Goal: Transaction & Acquisition: Download file/media

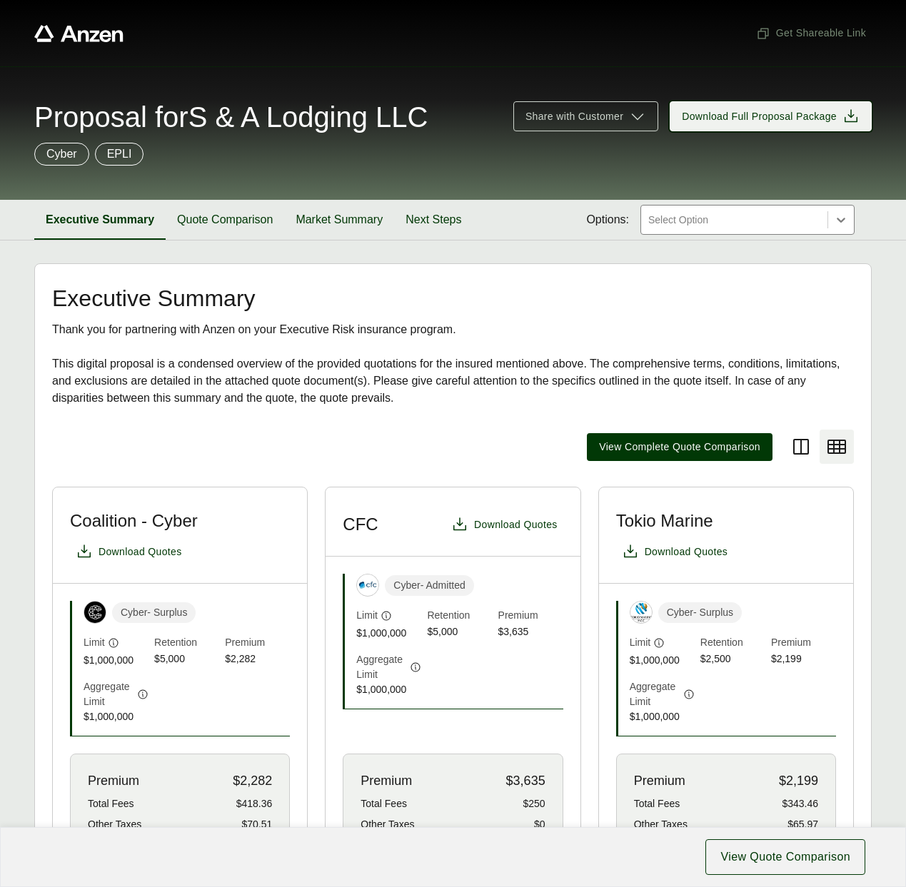
click at [735, 117] on span "Download Full Proposal Package" at bounding box center [759, 116] width 155 height 15
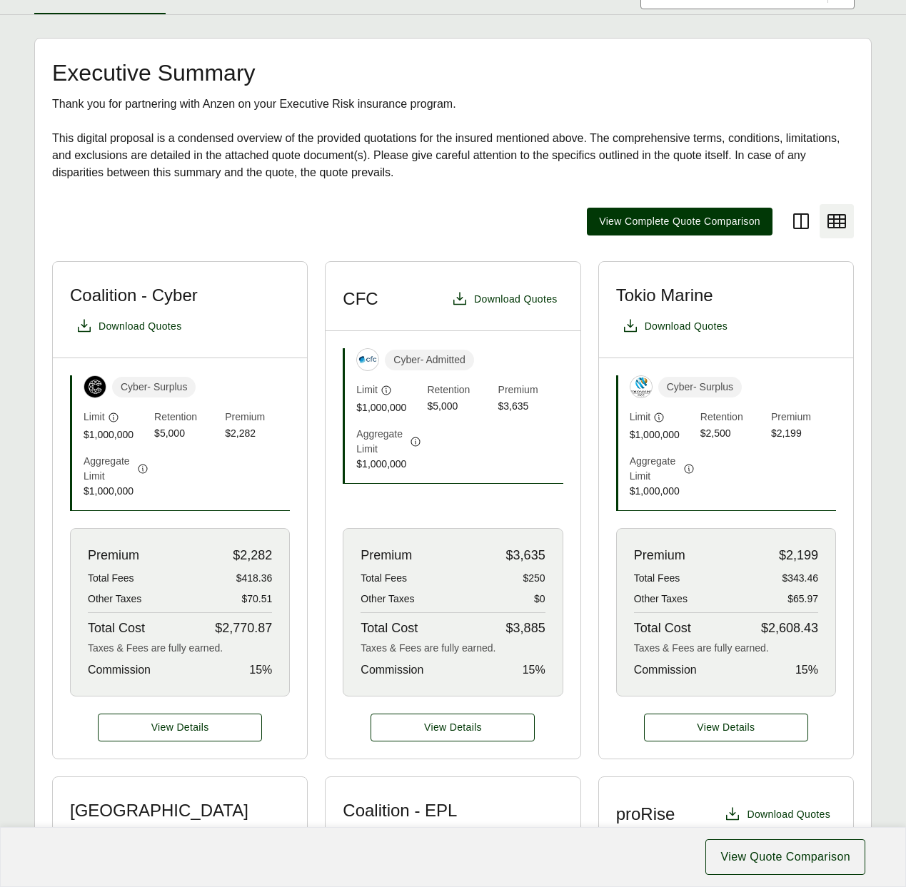
scroll to position [229, 0]
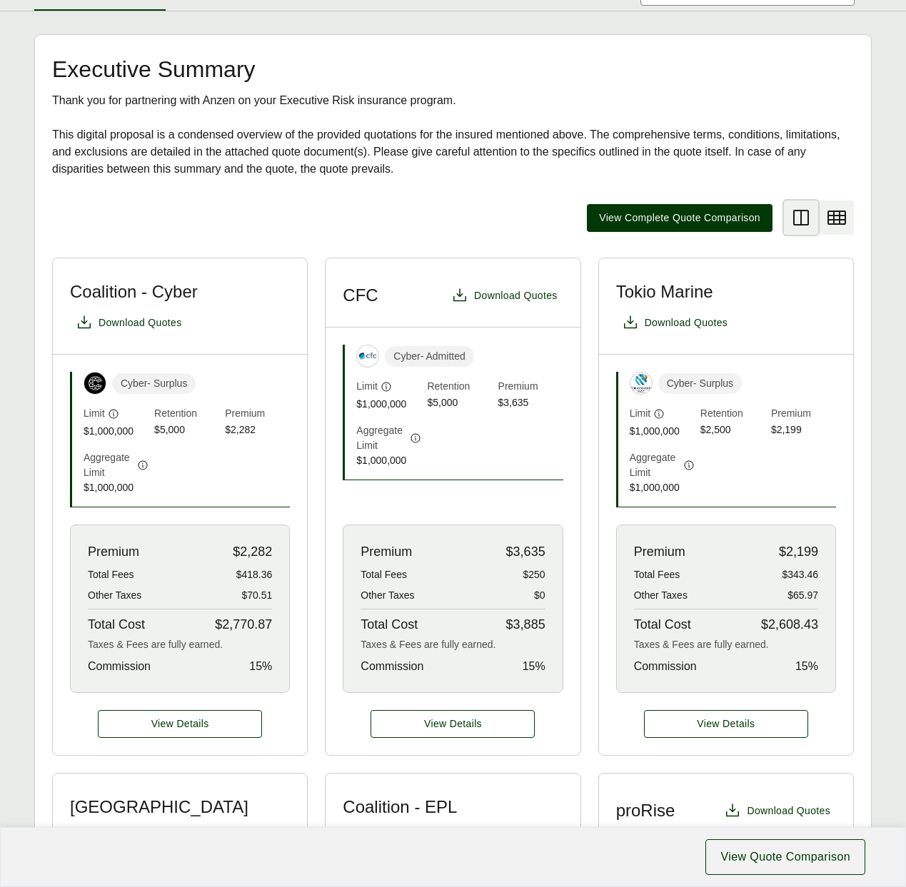
click at [804, 210] on icon at bounding box center [801, 218] width 16 height 16
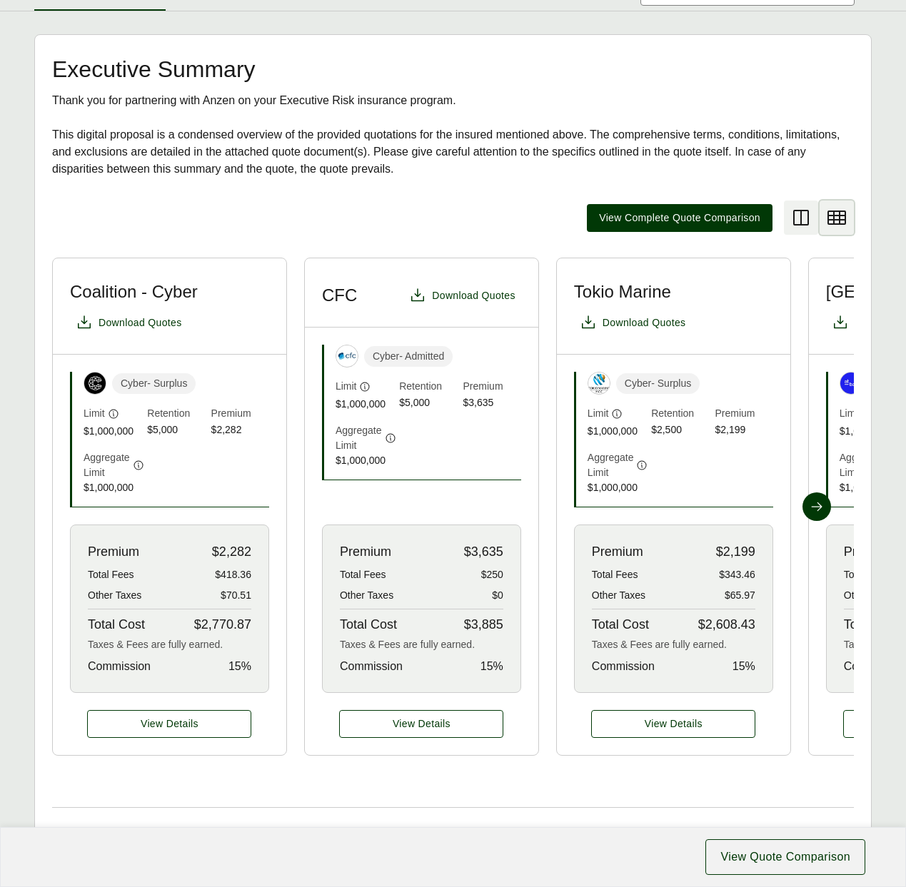
click at [836, 218] on icon at bounding box center [836, 217] width 23 height 23
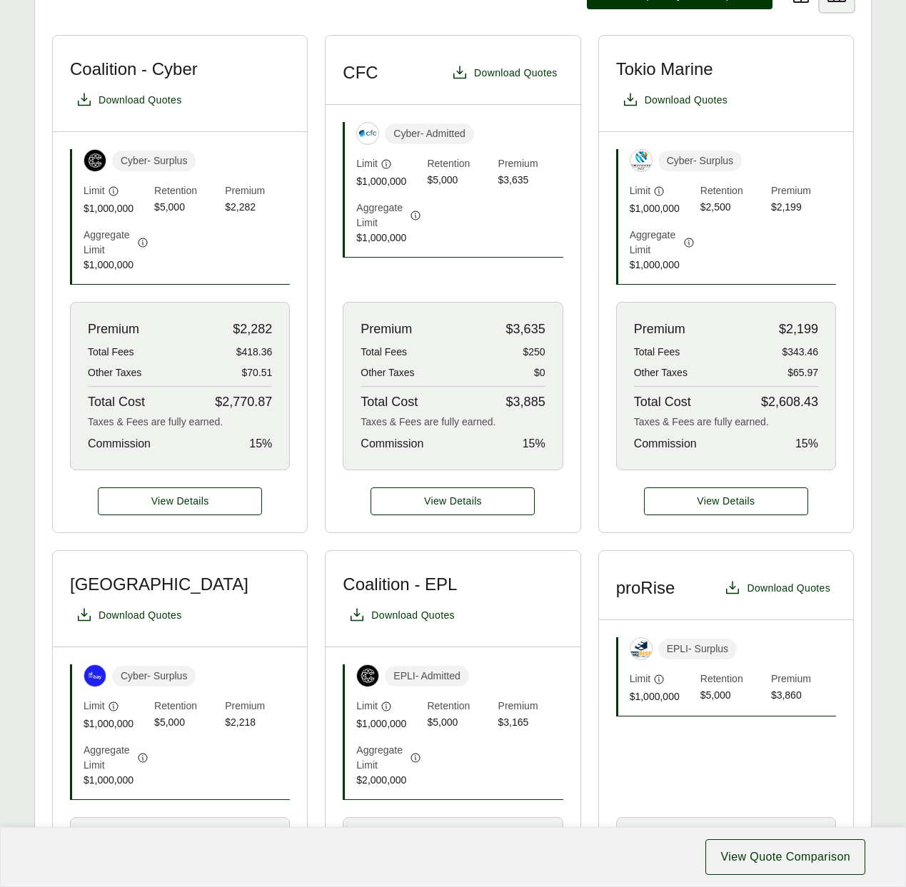
scroll to position [454, 0]
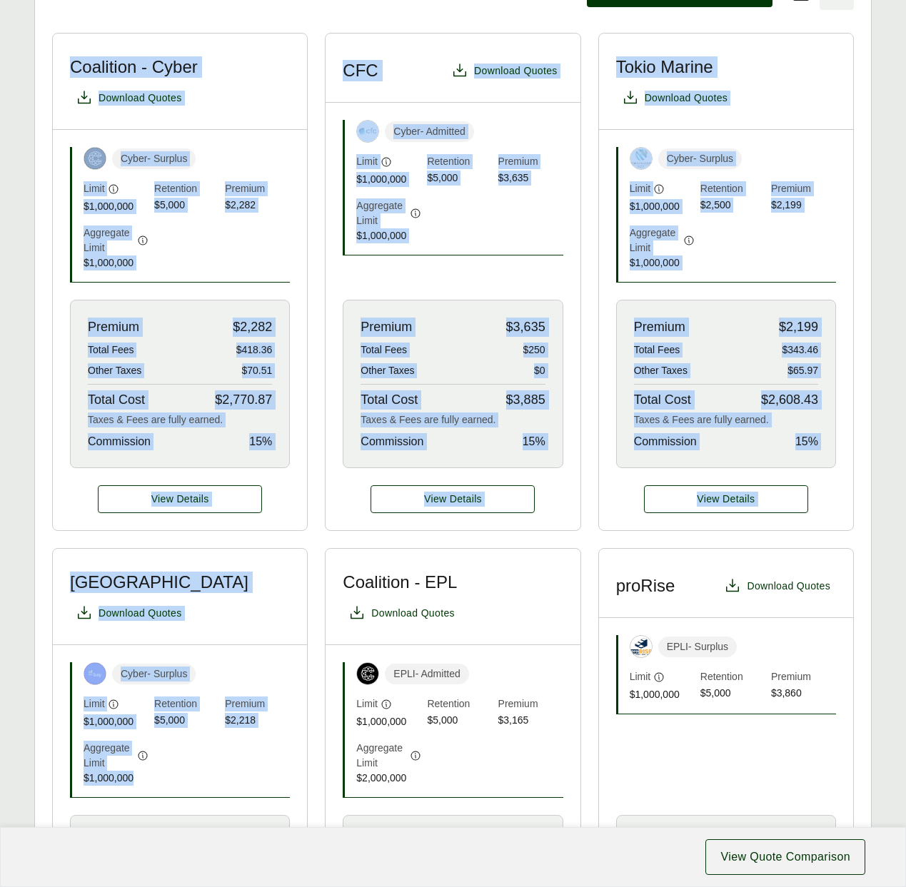
drag, startPoint x: 71, startPoint y: 59, endPoint x: 186, endPoint y: 756, distance: 706.8
click at [186, 756] on div "Coalition - Cyber Download Quotes Cyber - Surplus Limit $1,000,000 Retention $5…" at bounding box center [452, 784] width 801 height 1502
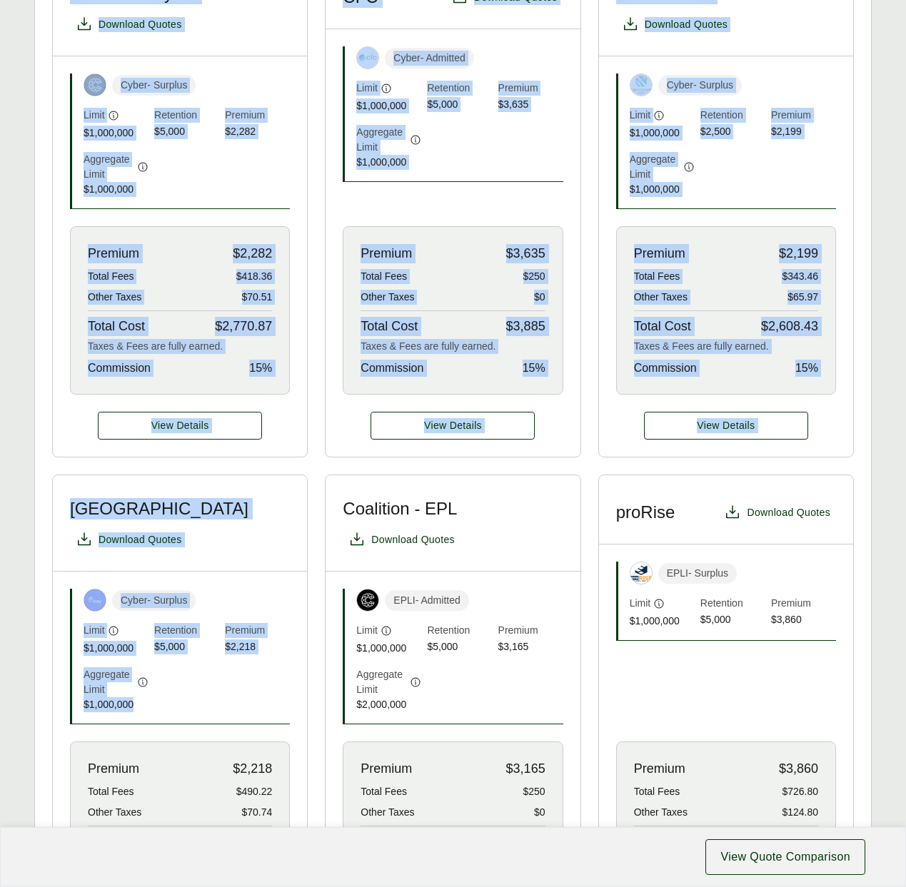
scroll to position [538, 0]
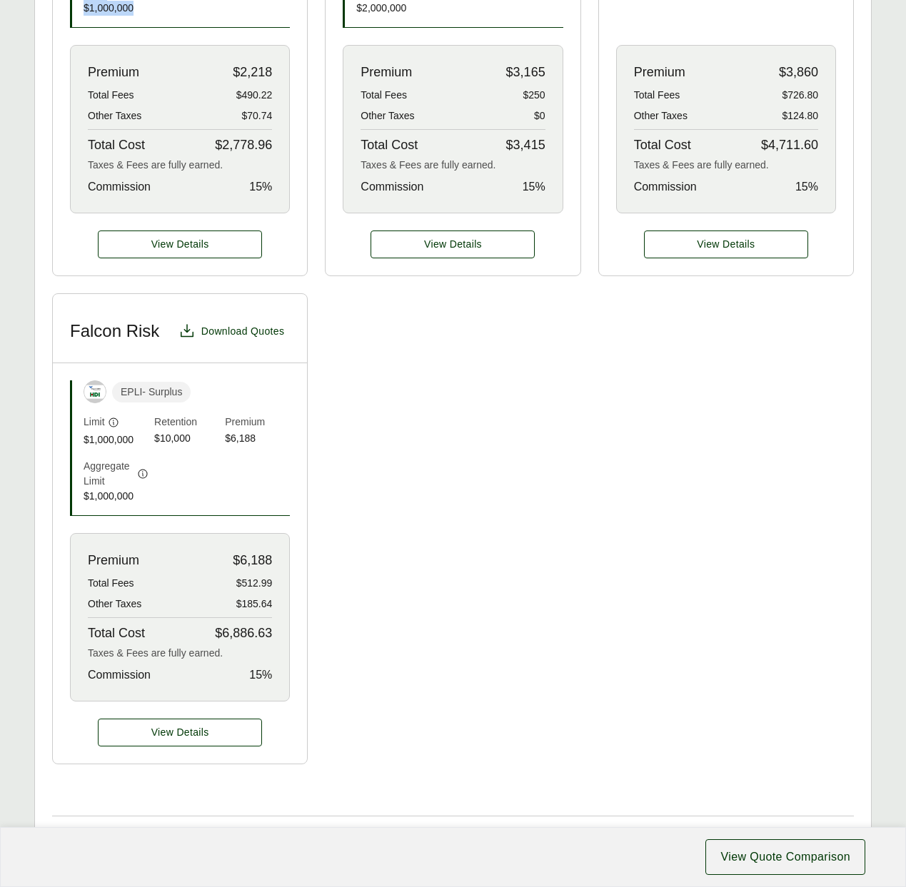
scroll to position [1220, 0]
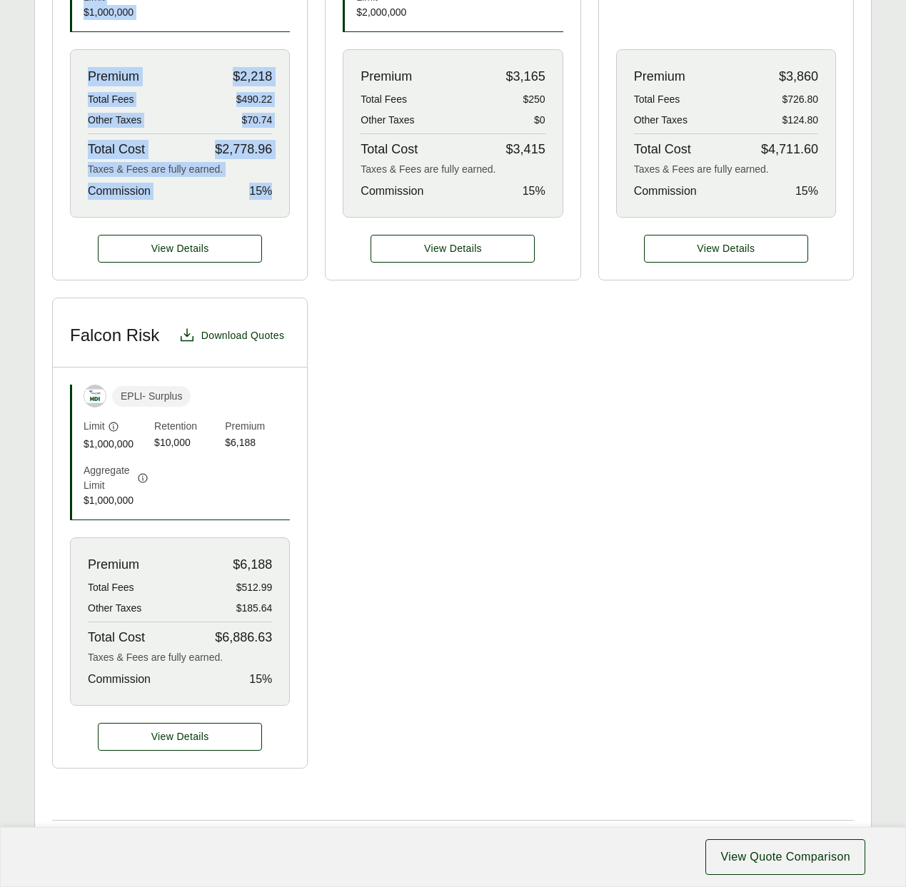
drag, startPoint x: 69, startPoint y: 11, endPoint x: 275, endPoint y: 198, distance: 278.9
click at [275, 198] on div "Coalition - Cyber Download Quotes Cyber - Surplus Limit $1,000,000 Retention $5…" at bounding box center [452, 18] width 801 height 1502
copy div "Coalition - Cyber Download Quotes Cyber - Surplus Limit $1,000,000 Retention $5…"
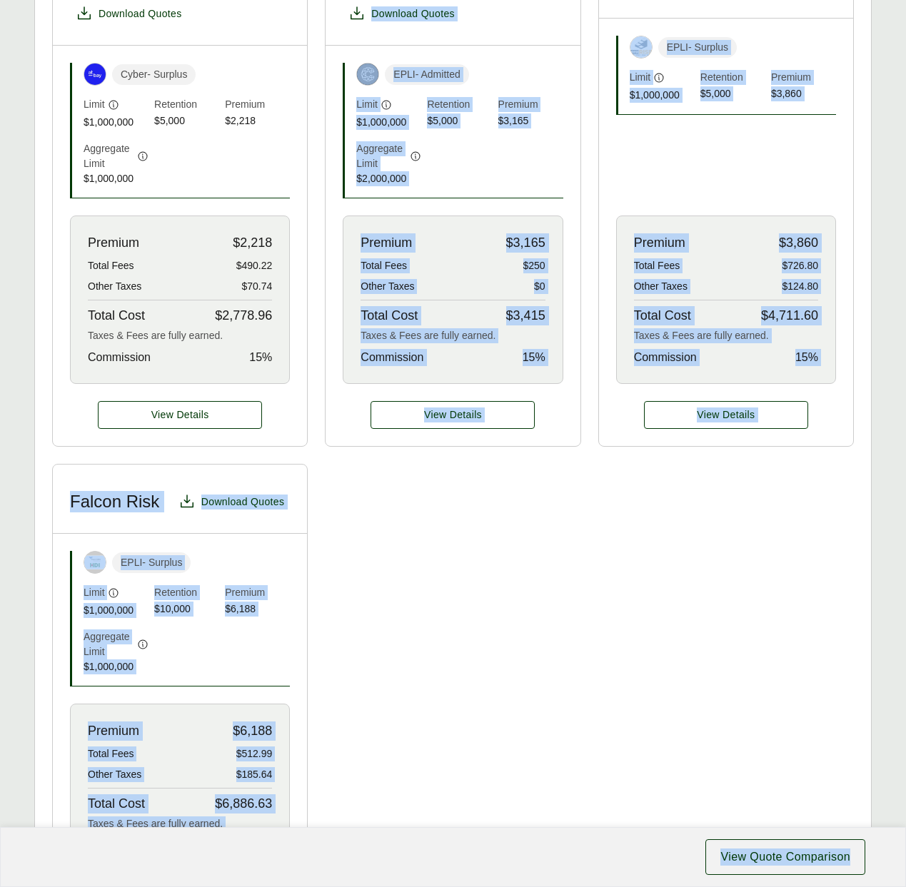
scroll to position [1143, 0]
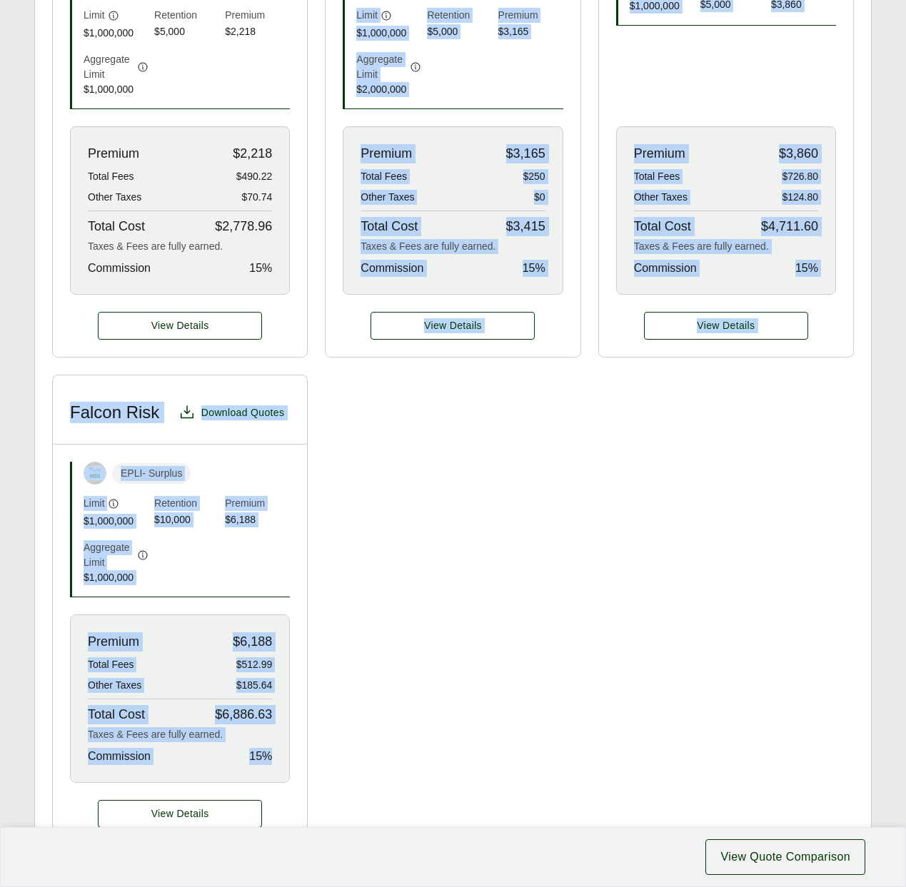
drag, startPoint x: 346, startPoint y: 65, endPoint x: 280, endPoint y: 759, distance: 697.5
click at [280, 759] on div "Coalition - Cyber Download Quotes Cyber - Surplus Limit $1,000,000 Retention $5…" at bounding box center [452, 95] width 801 height 1502
copy div "Coalition - EPL Download Quotes EPLI - Admitted Limit $1,000,000 Retention $5,0…"
